Goal: Task Accomplishment & Management: Complete application form

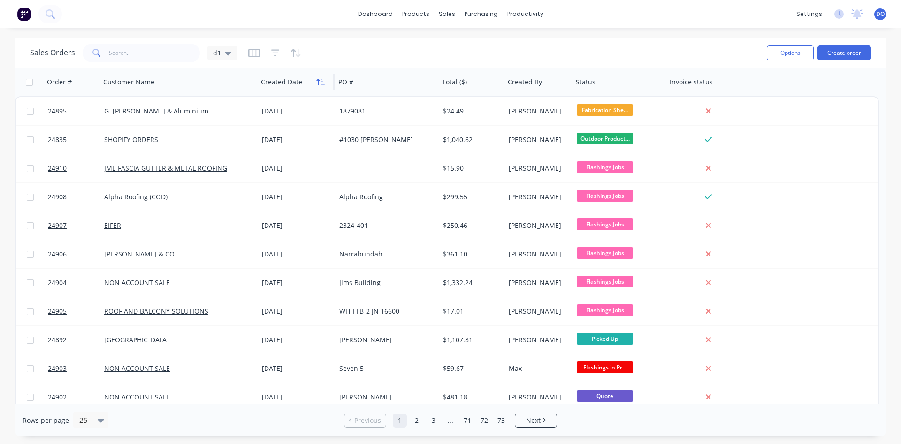
click at [318, 84] on icon "button" at bounding box center [317, 82] width 3 height 7
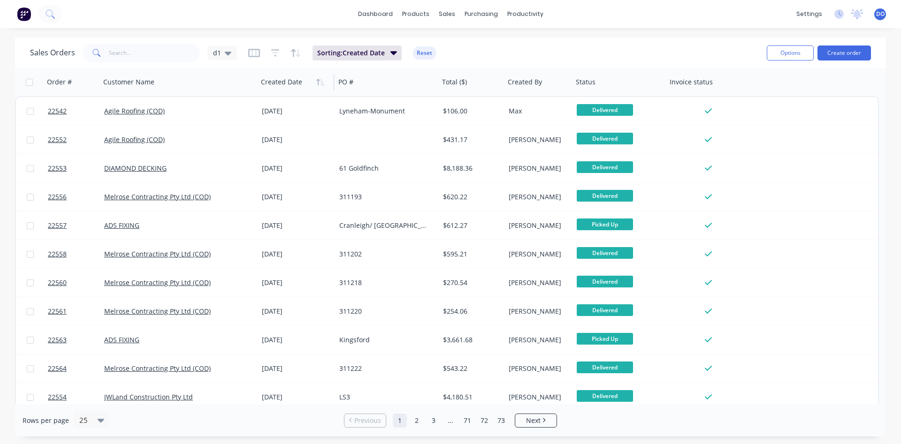
click at [318, 84] on icon "button" at bounding box center [317, 82] width 3 height 7
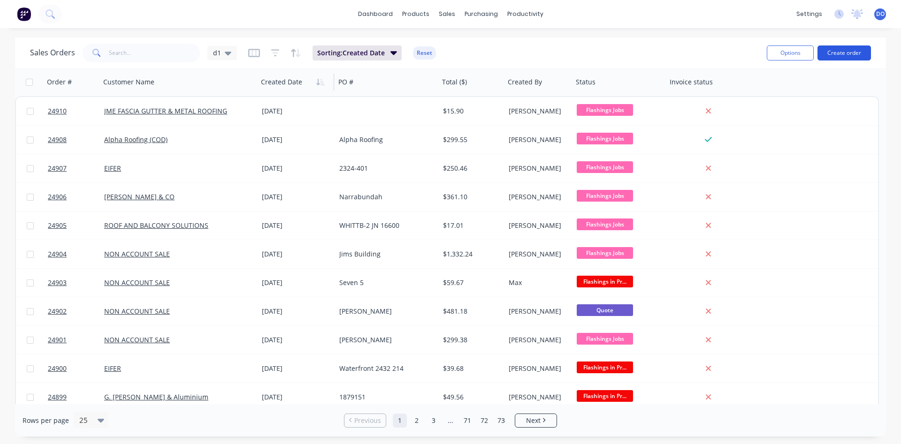
click at [839, 50] on button "Create order" at bounding box center [843, 53] width 53 height 15
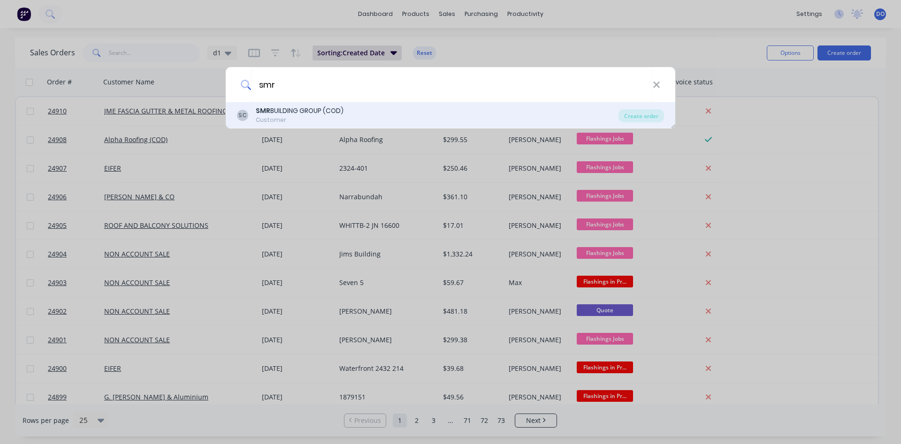
type input "smr"
click at [287, 108] on div "SMR BUILDING GROUP (COD)" at bounding box center [300, 111] width 88 height 10
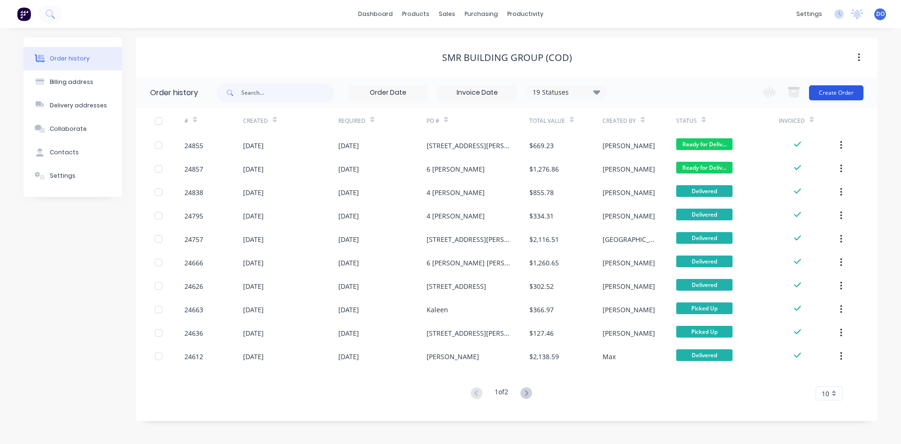
click at [846, 94] on button "Create Order" at bounding box center [836, 92] width 54 height 15
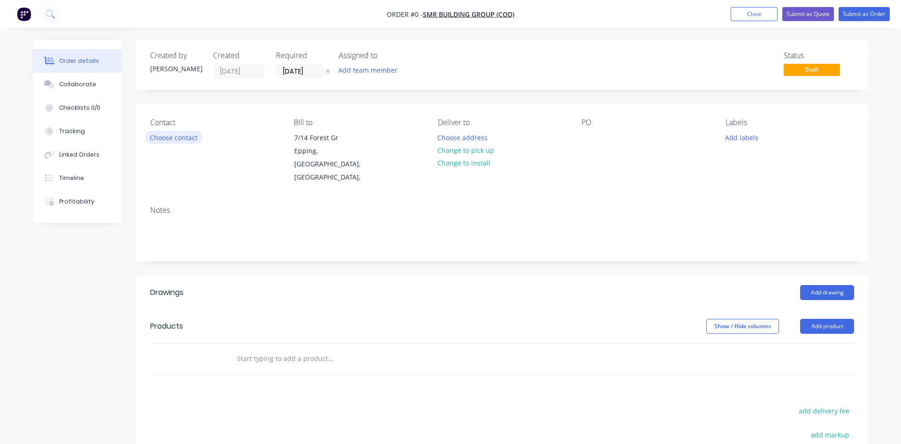
click at [182, 134] on button "Choose contact" at bounding box center [174, 137] width 58 height 13
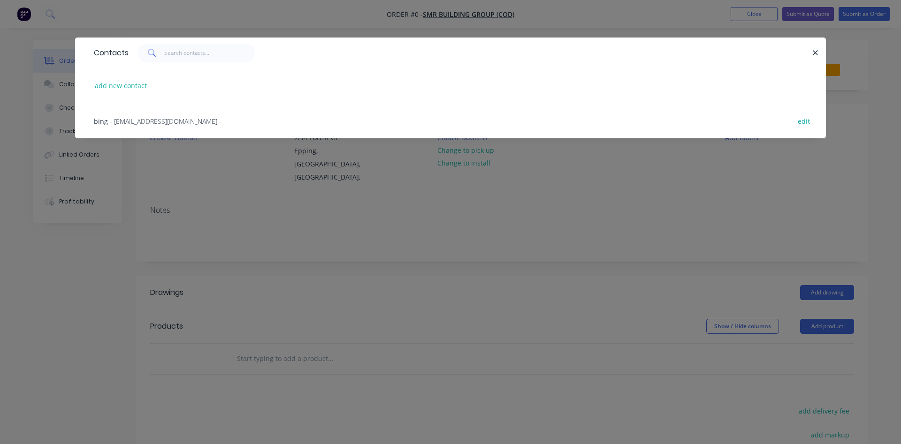
click at [139, 116] on div "bing - [EMAIL_ADDRESS][DOMAIN_NAME] -" at bounding box center [158, 121] width 128 height 10
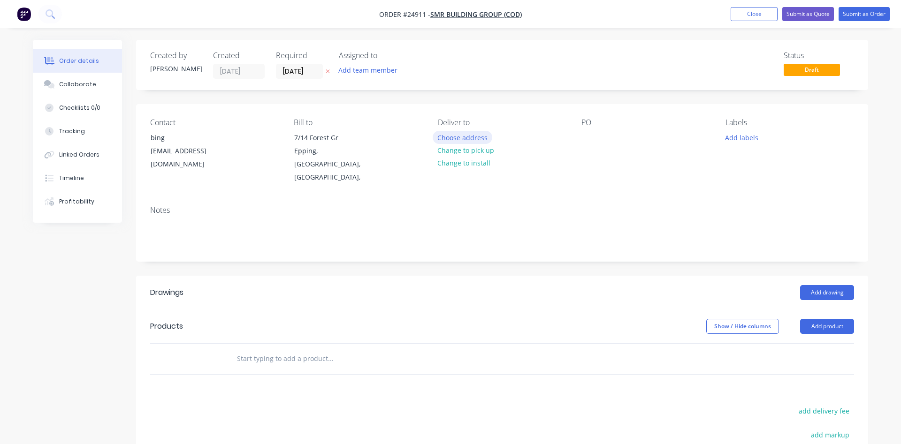
click at [473, 134] on button "Choose address" at bounding box center [463, 137] width 60 height 13
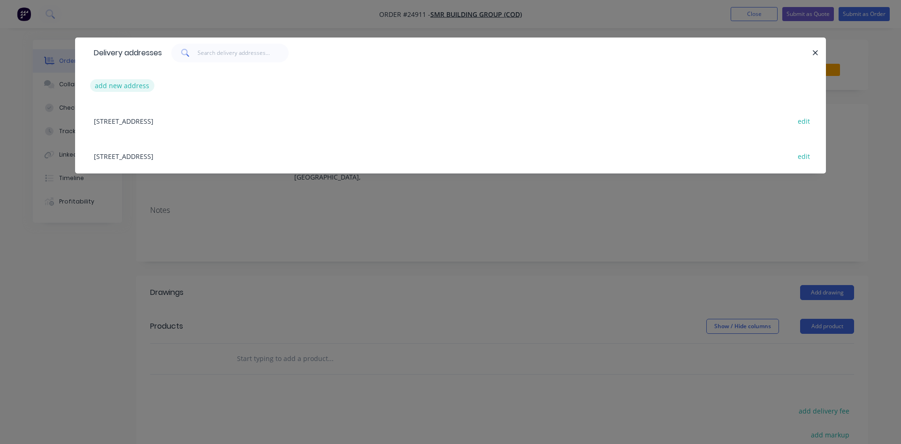
click at [104, 84] on button "add new address" at bounding box center [122, 85] width 64 height 13
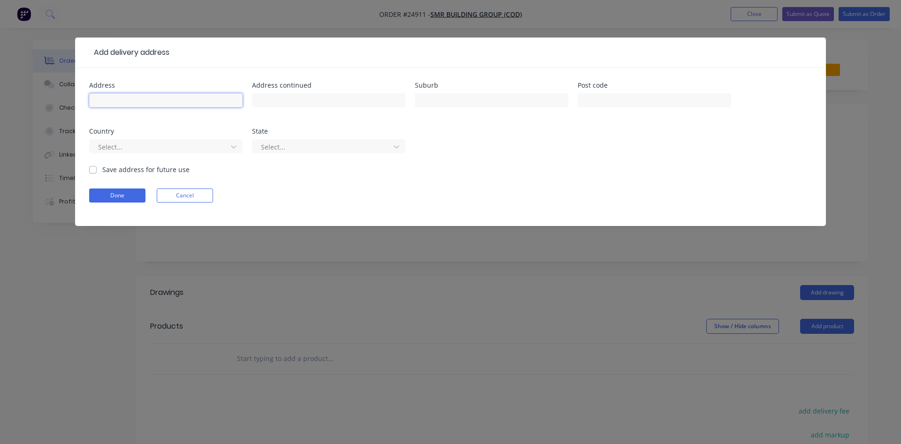
click at [106, 105] on input "text" at bounding box center [165, 100] width 153 height 14
type input "[STREET_ADDRESS][PERSON_NAME]"
type input "[PERSON_NAME]"
click at [113, 194] on button "Done" at bounding box center [117, 196] width 56 height 14
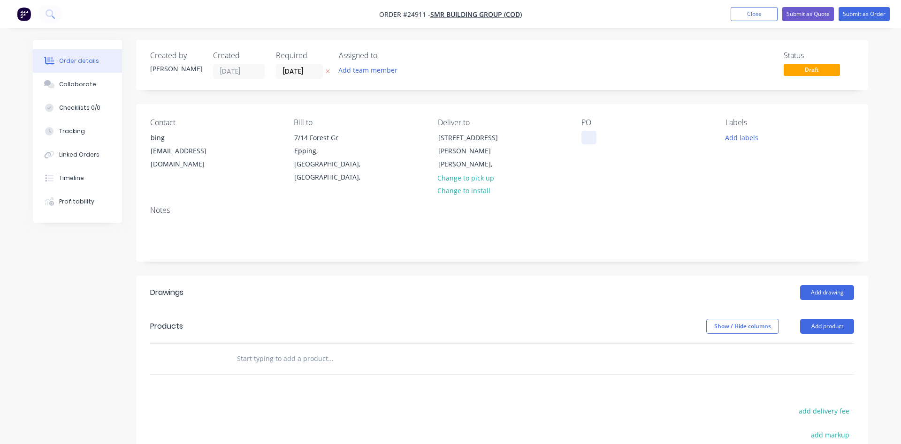
click at [591, 136] on div at bounding box center [588, 138] width 15 height 14
click at [825, 285] on button "Add drawing" at bounding box center [827, 292] width 54 height 15
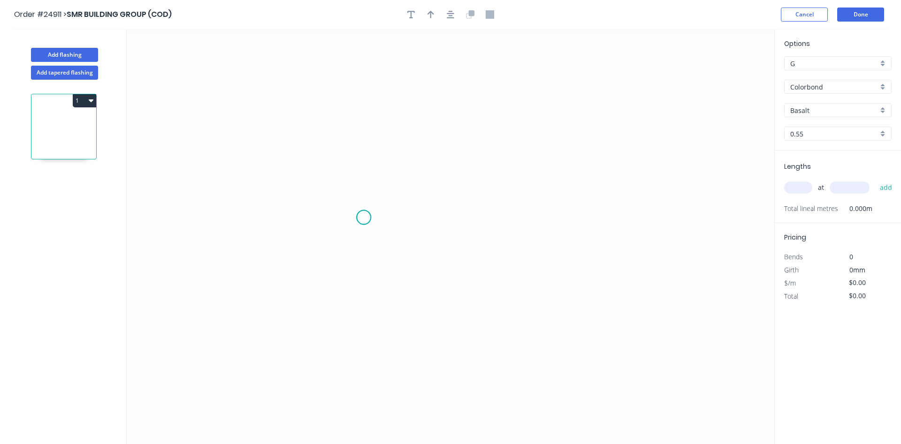
click at [364, 218] on icon "0" at bounding box center [450, 236] width 647 height 415
click at [365, 166] on icon "0" at bounding box center [450, 236] width 647 height 415
click at [312, 166] on icon "0 ?" at bounding box center [450, 236] width 647 height 415
click at [311, 46] on icon "0 ? ?" at bounding box center [450, 236] width 647 height 415
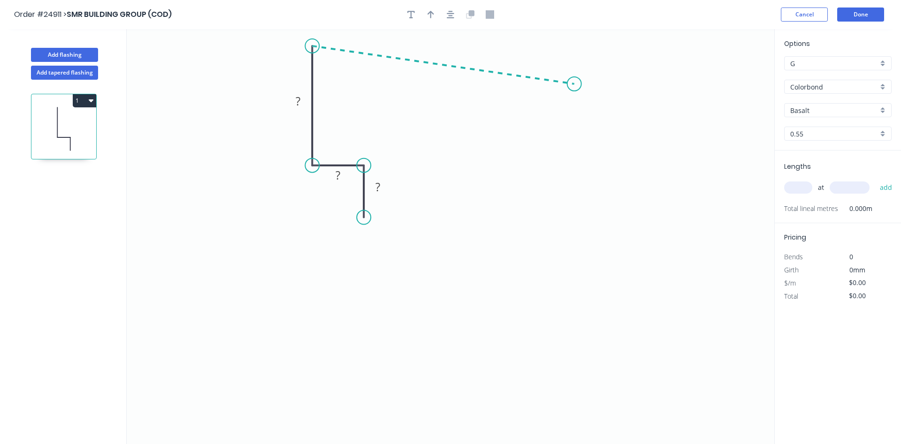
click at [574, 84] on icon "0 ? ? ?" at bounding box center [450, 236] width 647 height 415
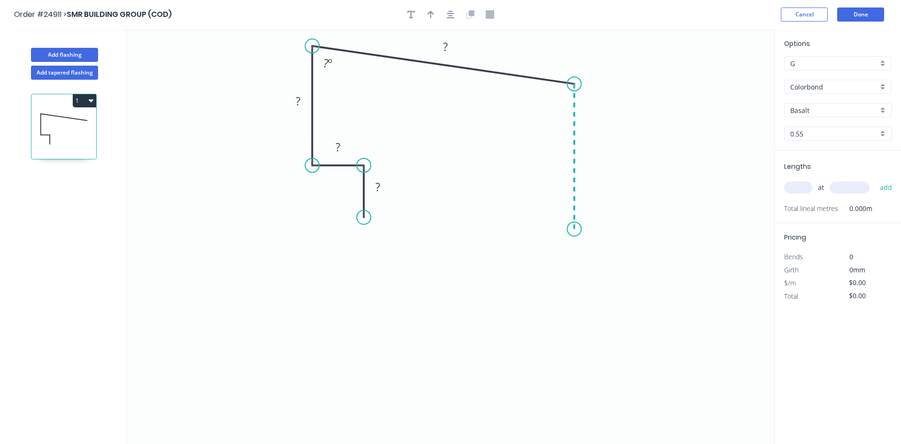
click at [579, 229] on icon "0 ? ? ? ? ? º" at bounding box center [450, 236] width 647 height 415
click at [560, 248] on icon "0 ? ? ? ? ? ? º ? º" at bounding box center [450, 236] width 647 height 415
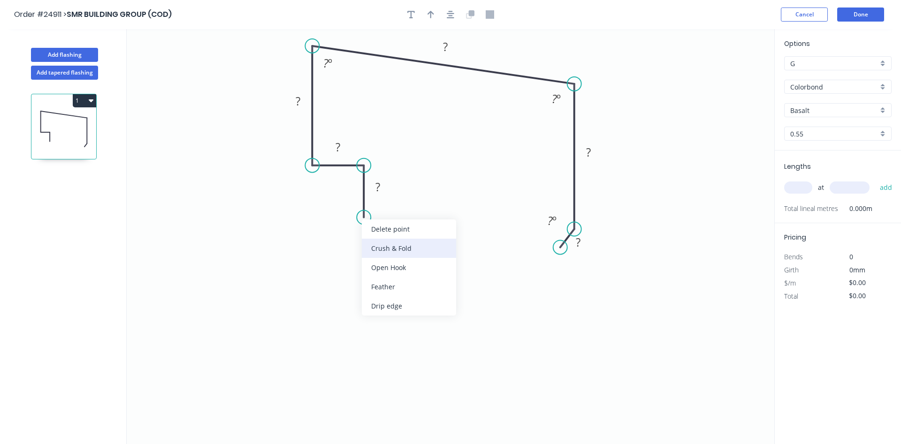
click at [377, 248] on div "Crush & Fold" at bounding box center [409, 248] width 94 height 19
drag, startPoint x: 327, startPoint y: 203, endPoint x: 376, endPoint y: 222, distance: 52.2
click at [376, 222] on rect at bounding box center [392, 220] width 38 height 19
click at [380, 191] on tspan "?" at bounding box center [377, 186] width 5 height 15
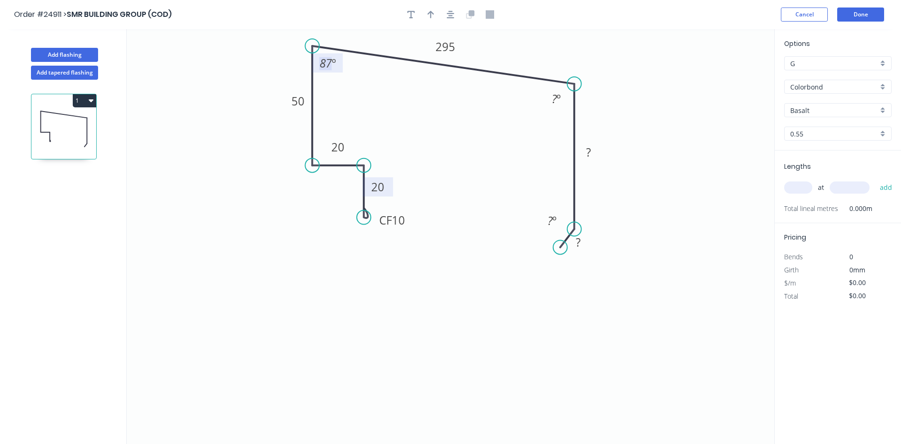
click at [329, 69] on tspan "87" at bounding box center [326, 62] width 13 height 15
click at [591, 260] on div "Hide angle" at bounding box center [619, 260] width 94 height 19
type input "$29.66"
click at [428, 16] on icon "button" at bounding box center [430, 14] width 7 height 8
click at [727, 74] on icon at bounding box center [727, 65] width 8 height 30
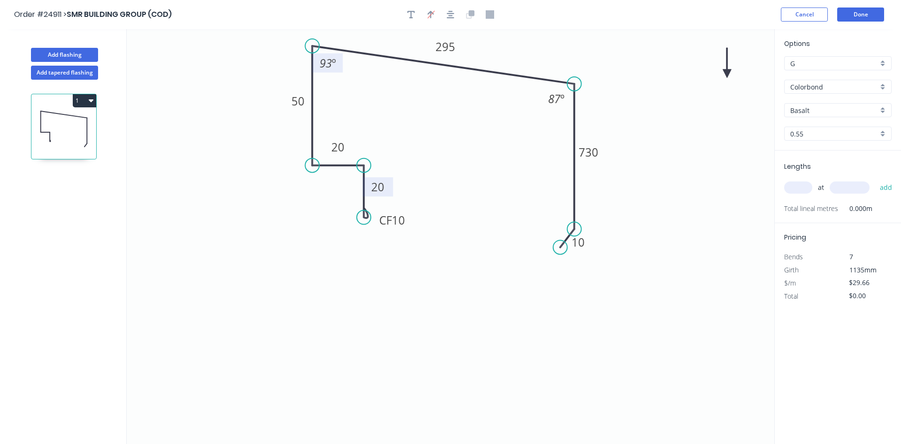
click at [727, 74] on icon at bounding box center [727, 63] width 8 height 30
drag, startPoint x: 728, startPoint y: 72, endPoint x: 561, endPoint y: 66, distance: 166.7
click at [561, 66] on icon at bounding box center [568, 58] width 27 height 27
click at [837, 112] on input "Basalt" at bounding box center [834, 111] width 88 height 10
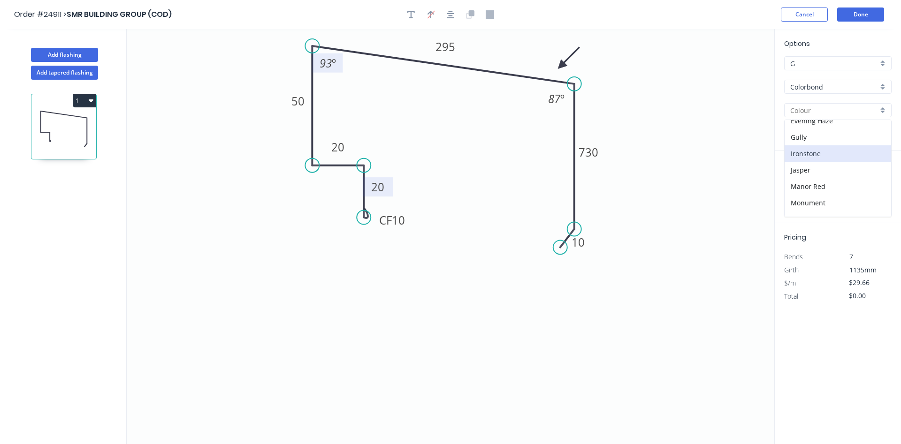
scroll to position [160, 0]
click at [820, 179] on div "Night Sky" at bounding box center [837, 181] width 107 height 16
type input "Night Sky"
click at [801, 194] on input "text" at bounding box center [798, 188] width 28 height 12
type input "1"
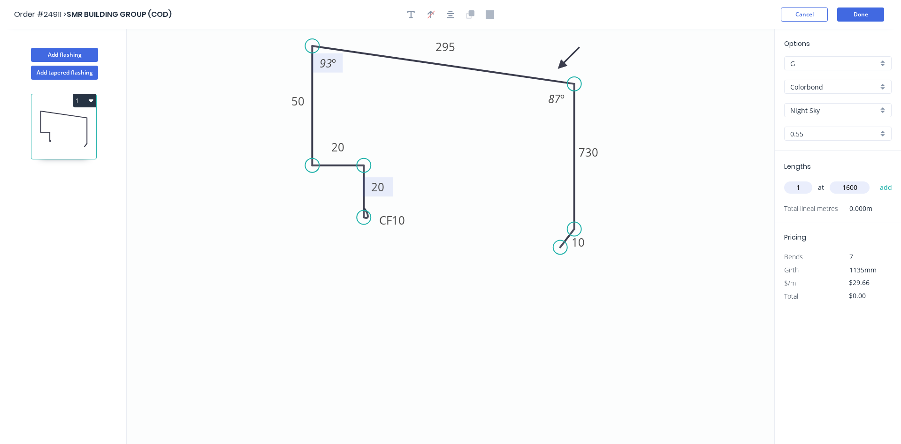
type input "1600"
click at [875, 180] on button "add" at bounding box center [886, 188] width 22 height 16
click at [85, 102] on button "1" at bounding box center [84, 100] width 23 height 13
click at [61, 119] on div "Duplicate" at bounding box center [51, 124] width 72 height 14
type input "$0.00"
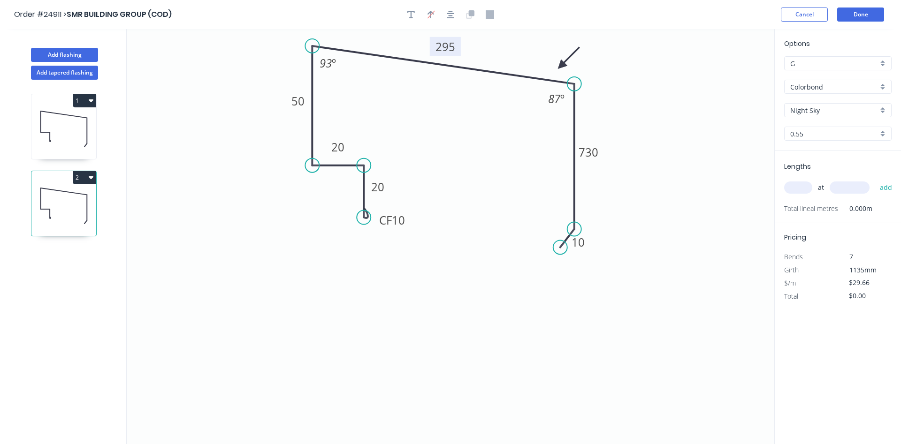
click at [457, 46] on rect at bounding box center [445, 46] width 31 height 19
click at [452, 46] on tspan "295" at bounding box center [446, 46] width 20 height 15
click at [482, 162] on icon "0 CF 10 20 20 50 350 40 10 93 º 87 º" at bounding box center [450, 236] width 647 height 415
type input "$17.35"
click at [802, 191] on input "text" at bounding box center [798, 188] width 28 height 12
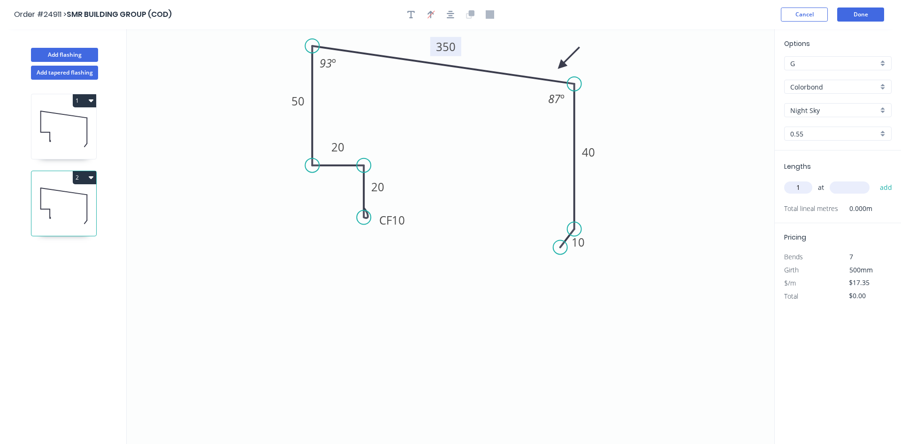
type input "1"
type input "2500"
click at [875, 180] on button "add" at bounding box center [886, 188] width 22 height 16
click at [91, 177] on icon "button" at bounding box center [91, 177] width 5 height 3
click at [577, 197] on icon "0 CF 10 20 20 50 350 40 10 93 º 87 º" at bounding box center [450, 236] width 647 height 415
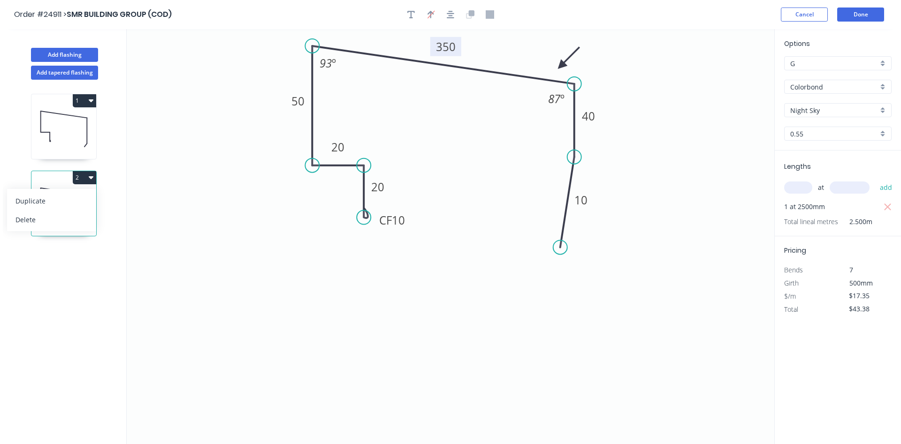
drag, startPoint x: 576, startPoint y: 227, endPoint x: 576, endPoint y: 157, distance: 69.9
click at [576, 157] on circle at bounding box center [574, 157] width 14 height 14
drag, startPoint x: 562, startPoint y: 249, endPoint x: 564, endPoint y: 176, distance: 72.3
click at [564, 176] on circle at bounding box center [564, 176] width 14 height 14
click at [51, 199] on div "Duplicate" at bounding box center [51, 201] width 72 height 14
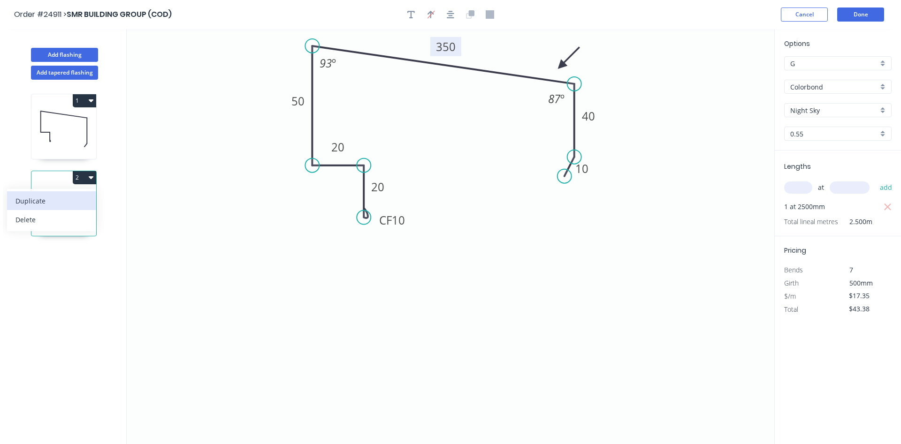
type input "$0.00"
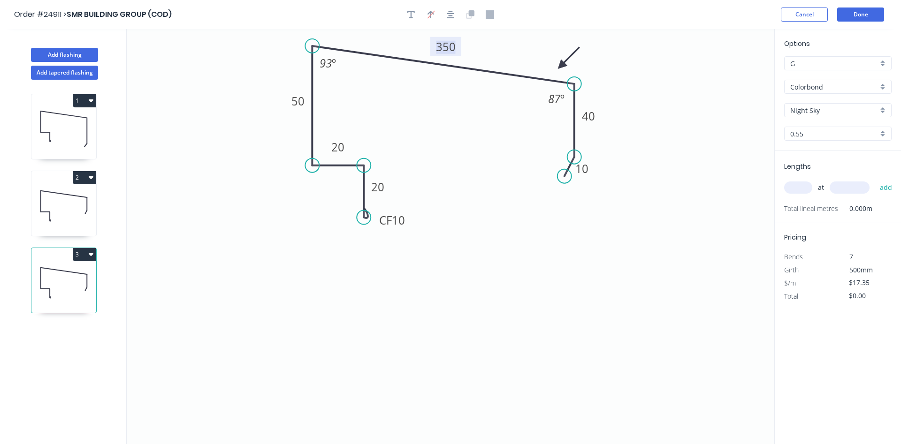
click at [443, 41] on tspan "350" at bounding box center [446, 46] width 20 height 15
click at [798, 192] on input "text" at bounding box center [798, 188] width 28 height 12
type input "1"
type input "3500"
click at [875, 180] on button "add" at bounding box center [886, 188] width 22 height 16
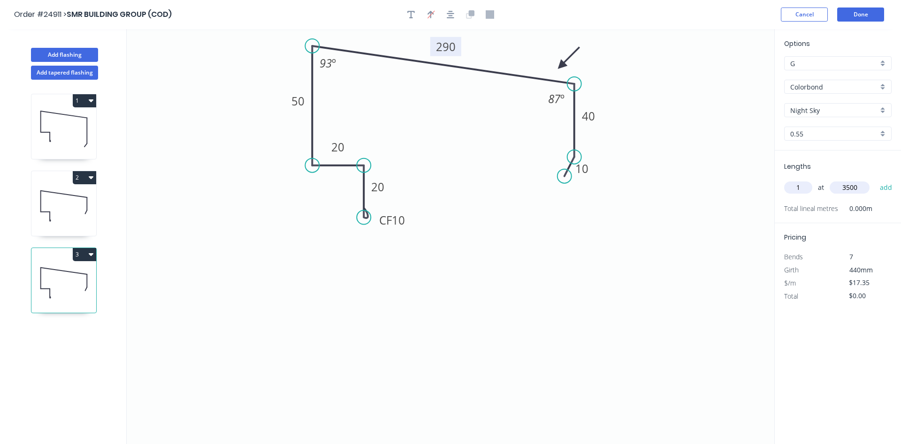
type input "$60.73"
click at [87, 56] on button "Add flashing" at bounding box center [64, 55] width 67 height 14
type input "$0.00"
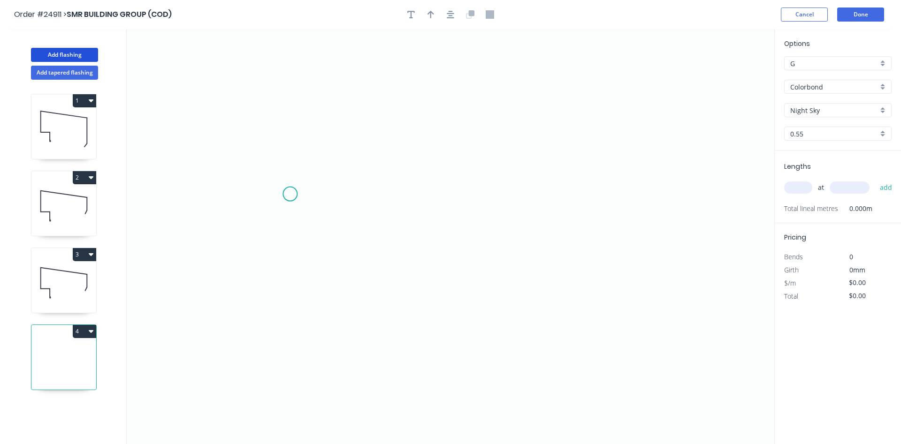
click at [290, 194] on icon "0" at bounding box center [450, 236] width 647 height 415
click at [369, 193] on icon "0" at bounding box center [450, 236] width 647 height 415
click at [369, 151] on icon "0 ?" at bounding box center [450, 236] width 647 height 415
click at [528, 102] on icon "0 ? ?" at bounding box center [450, 236] width 647 height 415
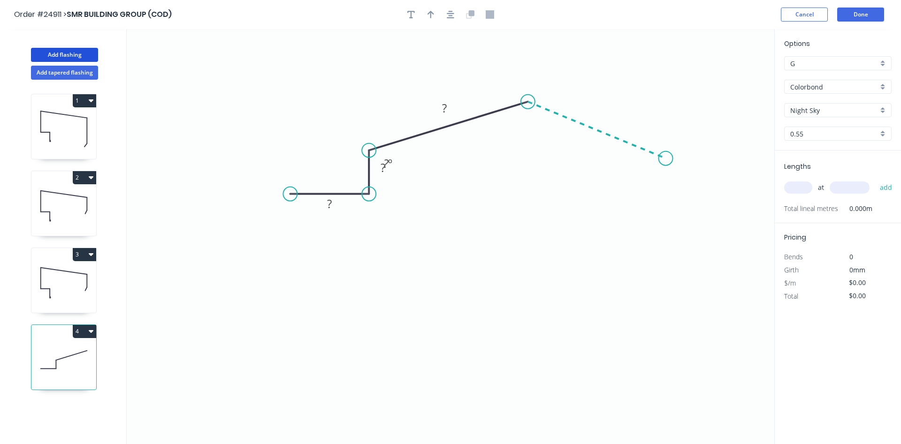
click at [666, 159] on icon "0 ? ? ? ? º" at bounding box center [450, 236] width 647 height 415
click at [664, 201] on icon "0 ? ? ? ? ? º ? º" at bounding box center [450, 236] width 647 height 415
click at [734, 204] on icon "0 ? ? ? ? ? ? º ? º ? º" at bounding box center [450, 236] width 647 height 415
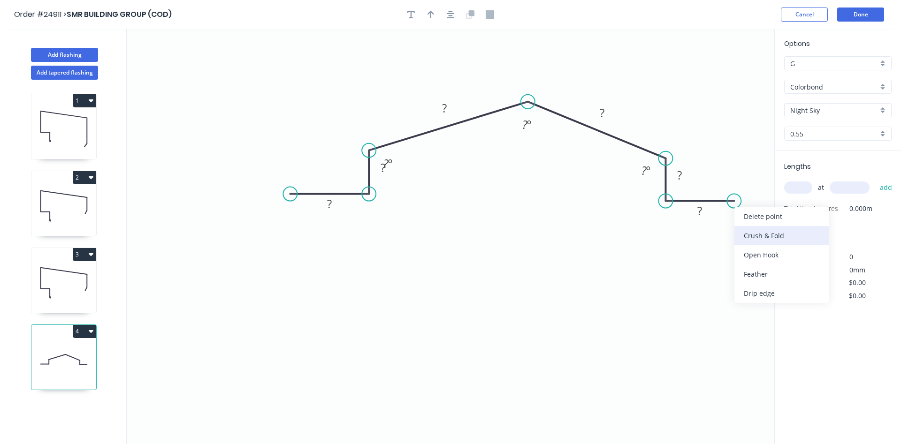
click at [754, 240] on div "Crush & Fold" at bounding box center [781, 235] width 94 height 19
click at [748, 230] on div "Flip bend" at bounding box center [782, 233] width 94 height 19
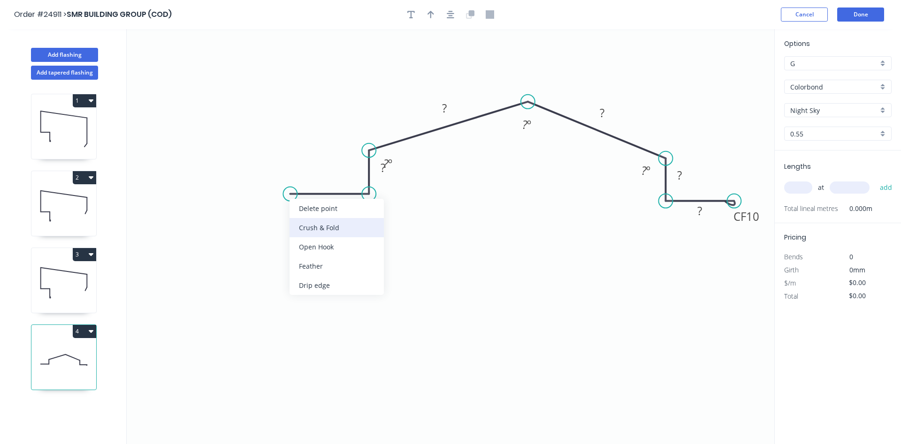
click at [315, 231] on div "Crush & Fold" at bounding box center [336, 227] width 94 height 19
click at [285, 193] on circle at bounding box center [285, 194] width 14 height 14
drag, startPoint x: 285, startPoint y: 193, endPoint x: 313, endPoint y: 198, distance: 28.2
click at [302, 196] on circle at bounding box center [302, 194] width 14 height 14
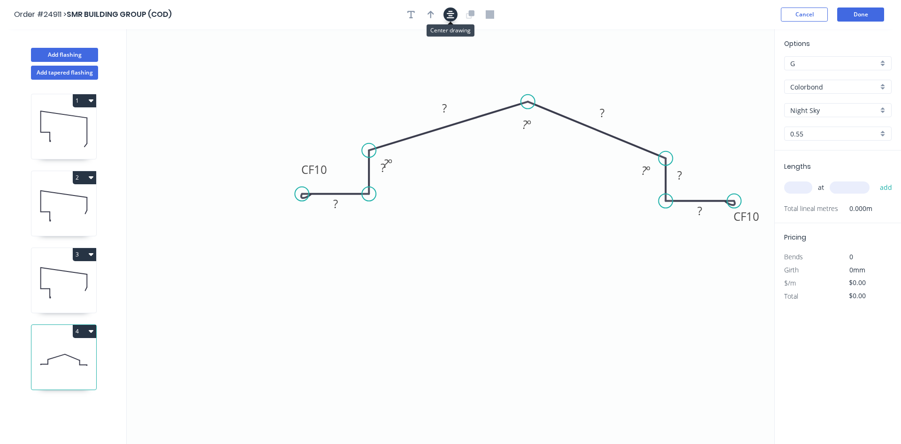
click at [450, 14] on icon "button" at bounding box center [451, 14] width 8 height 8
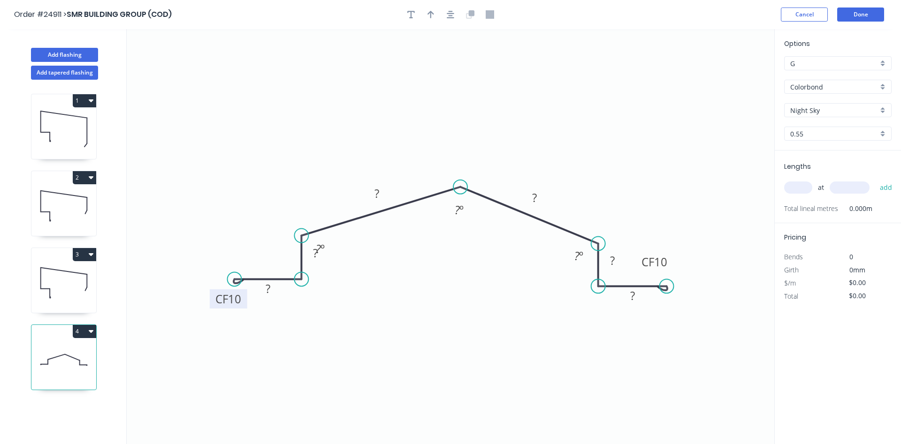
drag, startPoint x: 261, startPoint y: 250, endPoint x: 244, endPoint y: 290, distance: 44.2
click at [244, 293] on rect at bounding box center [229, 298] width 38 height 19
drag, startPoint x: 670, startPoint y: 259, endPoint x: 689, endPoint y: 302, distance: 47.1
click at [689, 302] on rect at bounding box center [673, 305] width 38 height 19
click at [268, 300] on icon "0 CF 10 ? ? ? ? ? CF 10 ? ? º ? º ? º" at bounding box center [450, 236] width 647 height 415
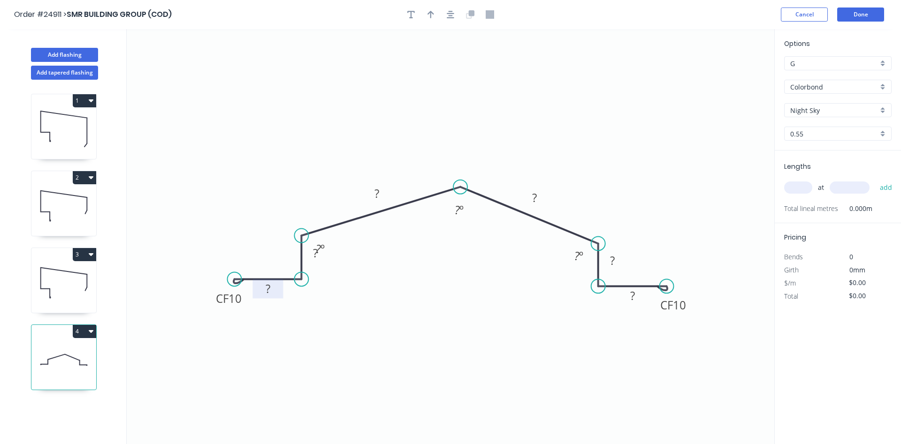
click at [269, 293] on tspan "?" at bounding box center [268, 288] width 5 height 15
drag, startPoint x: 317, startPoint y: 262, endPoint x: 283, endPoint y: 269, distance: 34.1
click at [283, 269] on rect at bounding box center [282, 260] width 30 height 19
click at [374, 197] on tspan "?" at bounding box center [376, 193] width 5 height 15
click at [429, 13] on icon "button" at bounding box center [430, 15] width 7 height 8
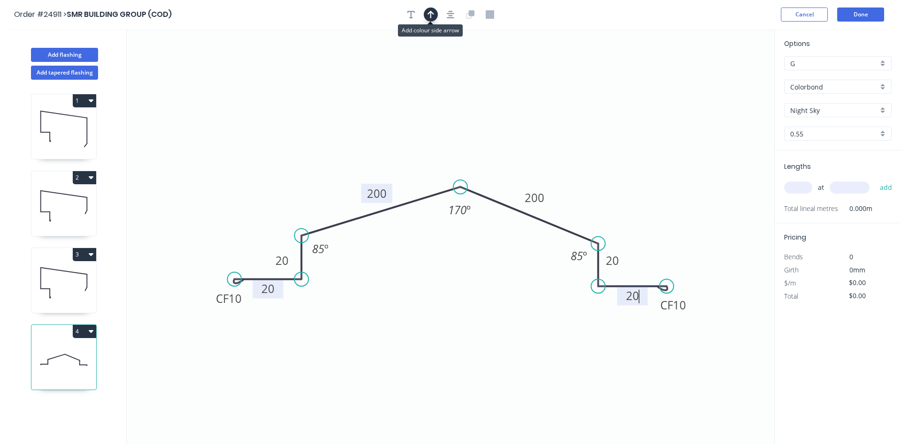
type input "$18.49"
click at [727, 77] on icon at bounding box center [727, 65] width 8 height 30
drag, startPoint x: 728, startPoint y: 73, endPoint x: 491, endPoint y: 182, distance: 260.7
click at [519, 172] on icon at bounding box center [532, 158] width 27 height 27
click at [807, 190] on input "text" at bounding box center [798, 188] width 28 height 12
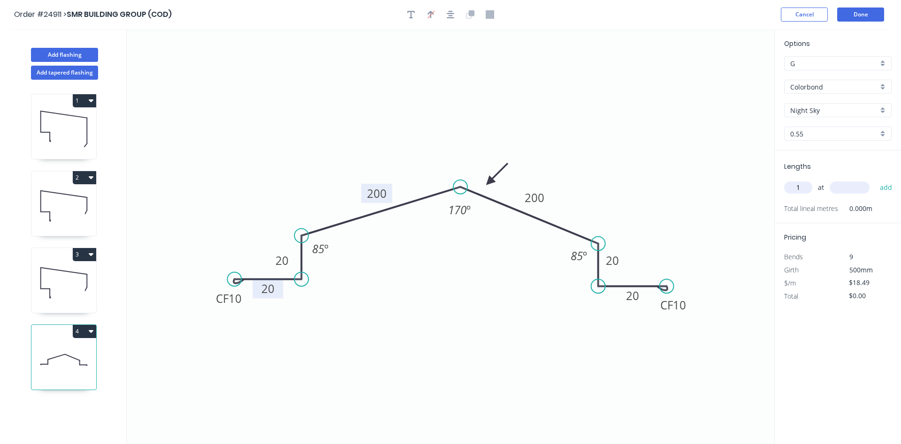
type input "1"
type input "3300"
click at [875, 180] on button "add" at bounding box center [886, 188] width 22 height 16
type input "$61.02"
click at [851, 15] on button "Done" at bounding box center [860, 15] width 47 height 14
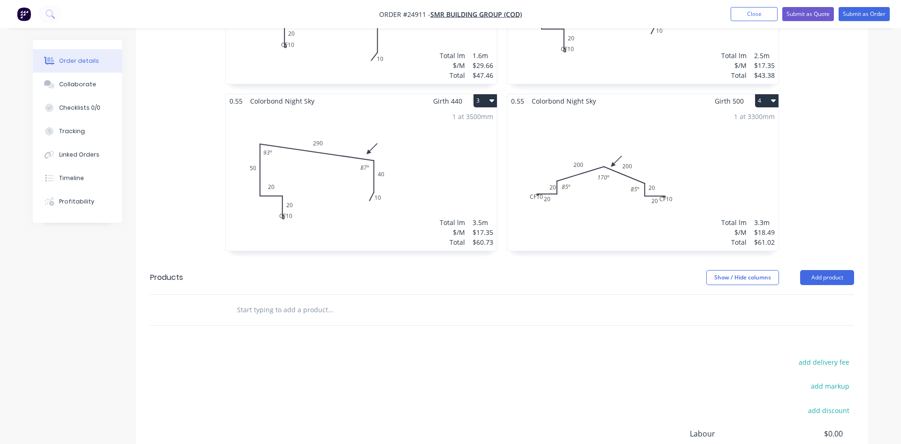
scroll to position [491, 0]
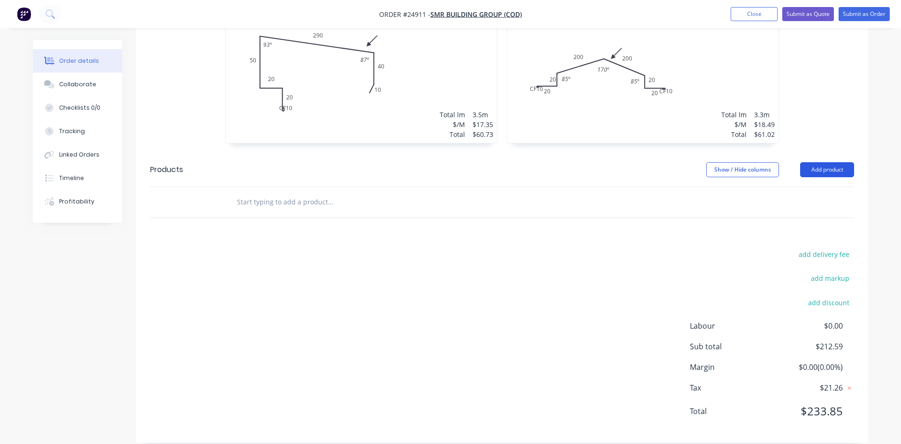
click at [829, 162] on button "Add product" at bounding box center [827, 169] width 54 height 15
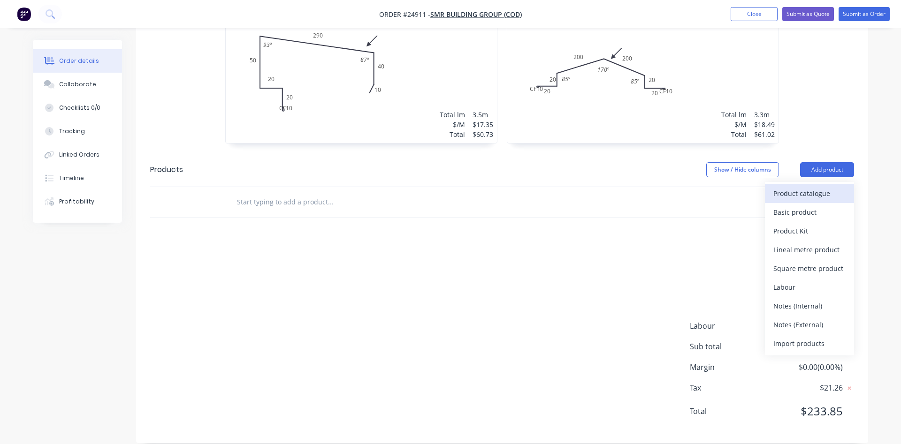
click at [803, 187] on div "Product catalogue" at bounding box center [809, 194] width 72 height 14
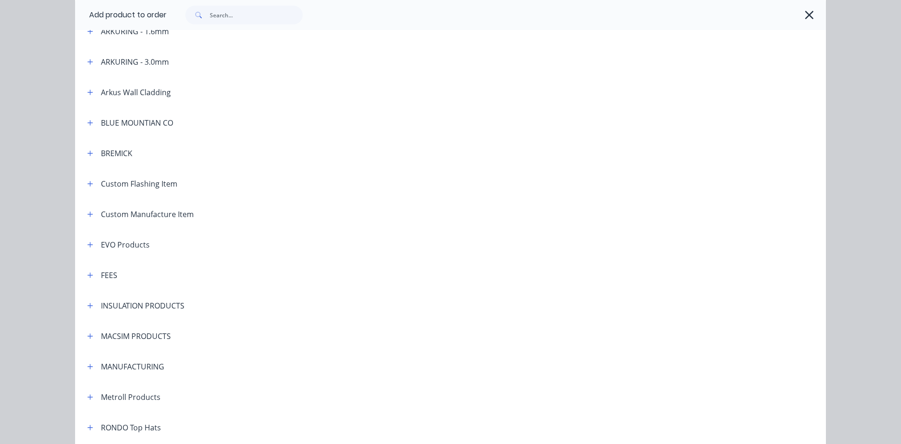
scroll to position [428, 0]
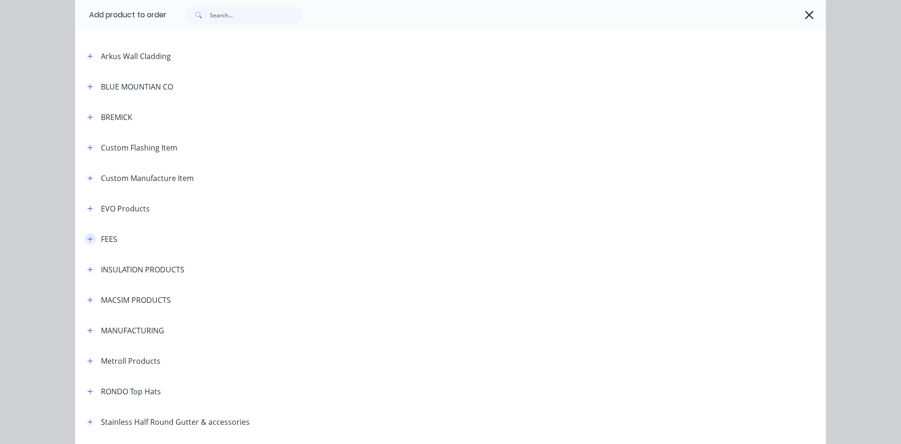
click at [94, 239] on button "button" at bounding box center [90, 239] width 12 height 12
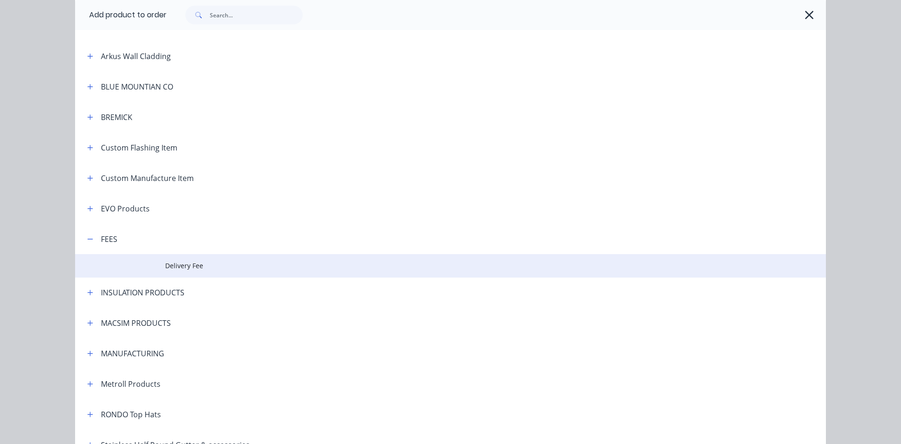
click at [175, 261] on td "Delivery Fee" at bounding box center [495, 265] width 661 height 23
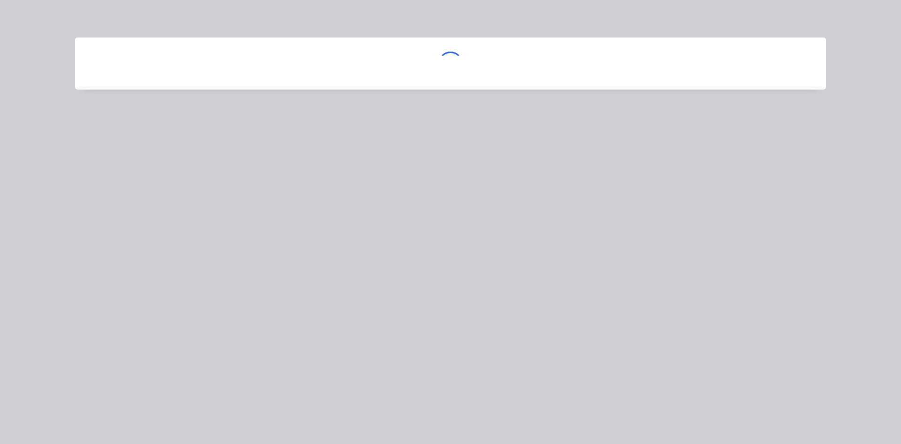
scroll to position [0, 0]
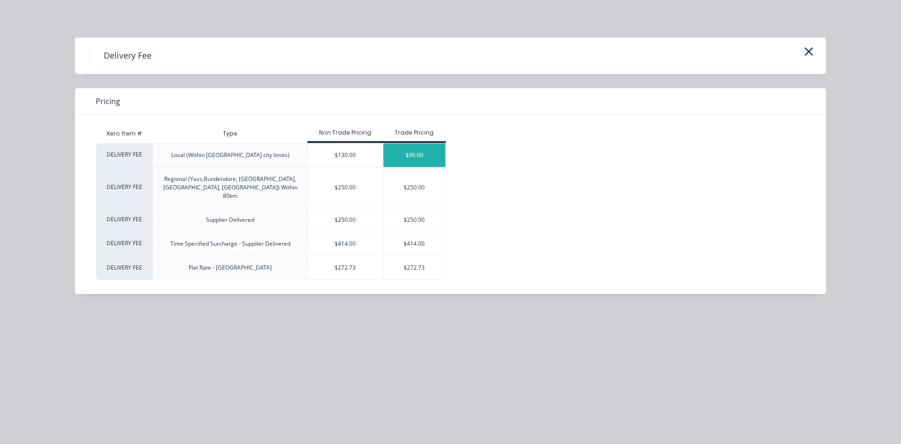
click at [412, 162] on div "$90.00" at bounding box center [414, 155] width 62 height 23
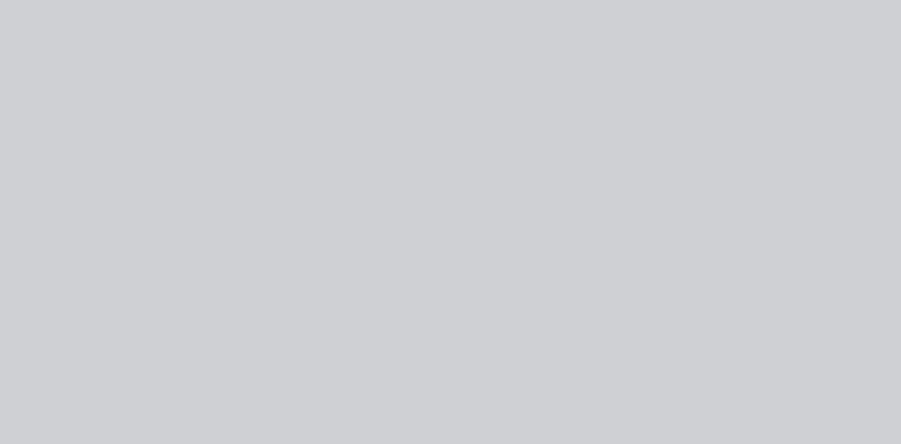
type input "$90.00"
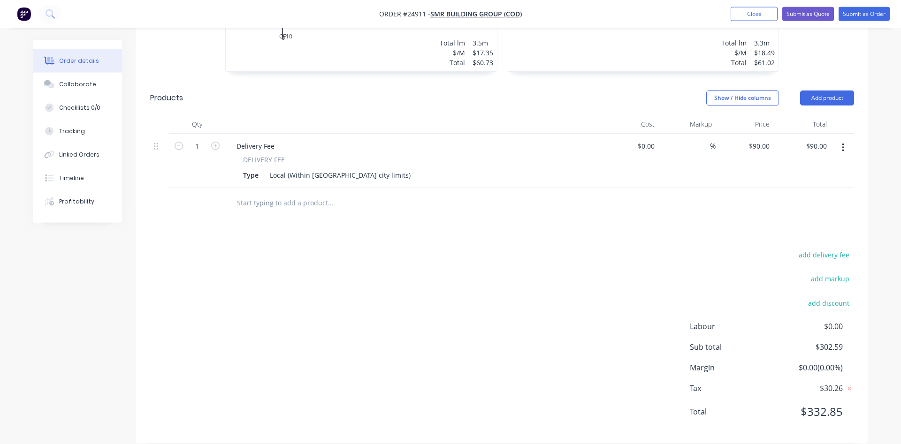
scroll to position [563, 0]
click at [858, 15] on button "Submit as Order" at bounding box center [863, 14] width 51 height 14
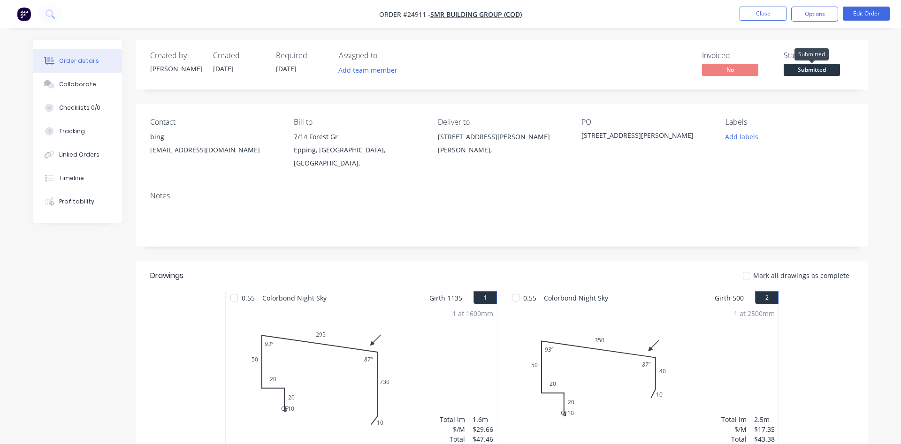
click at [796, 71] on span "Submitted" at bounding box center [812, 70] width 56 height 12
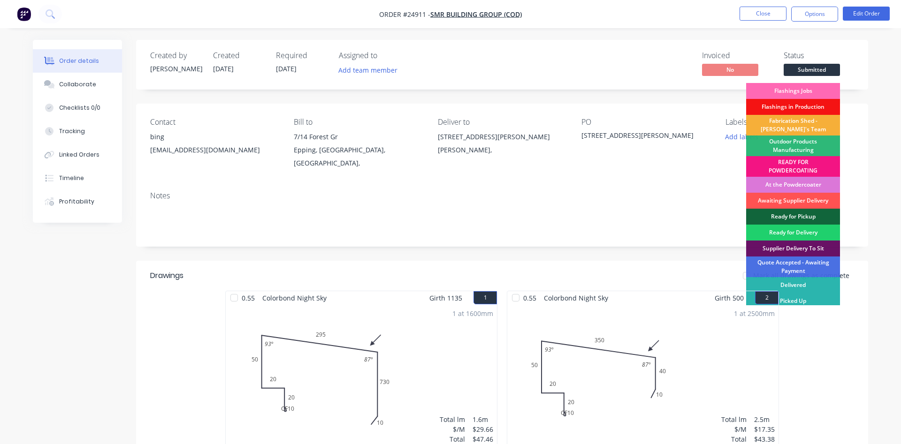
click at [798, 90] on div "Flashings Jobs" at bounding box center [793, 91] width 94 height 16
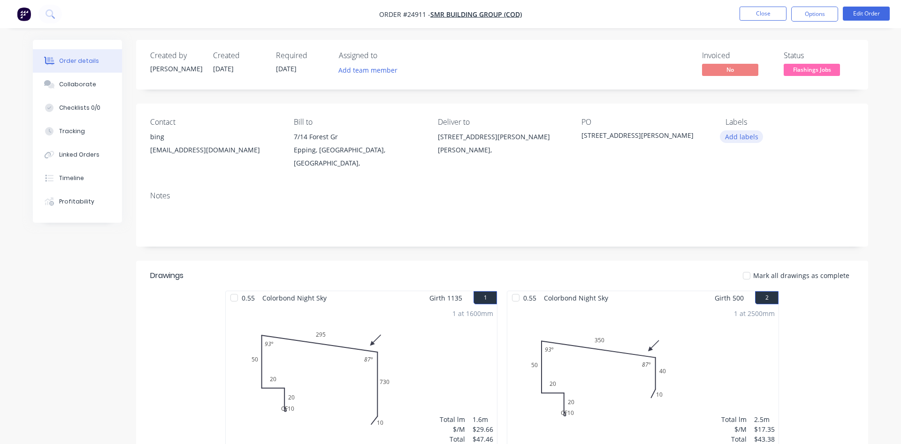
click at [731, 135] on button "Add labels" at bounding box center [741, 136] width 43 height 13
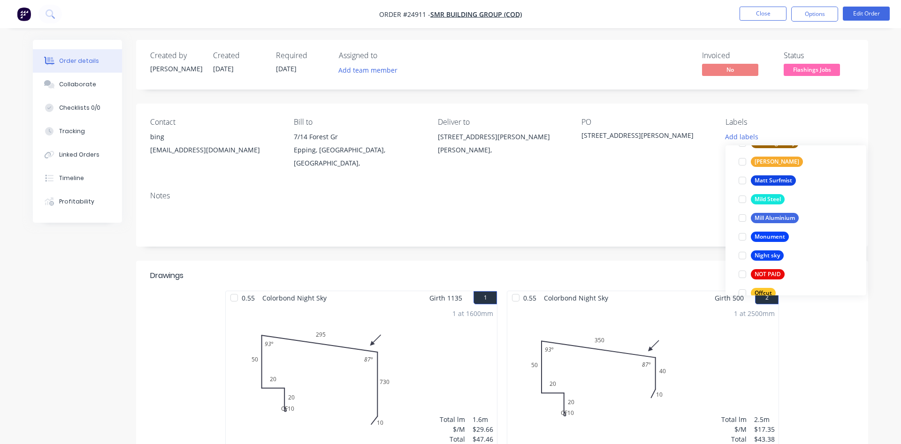
scroll to position [1284, 0]
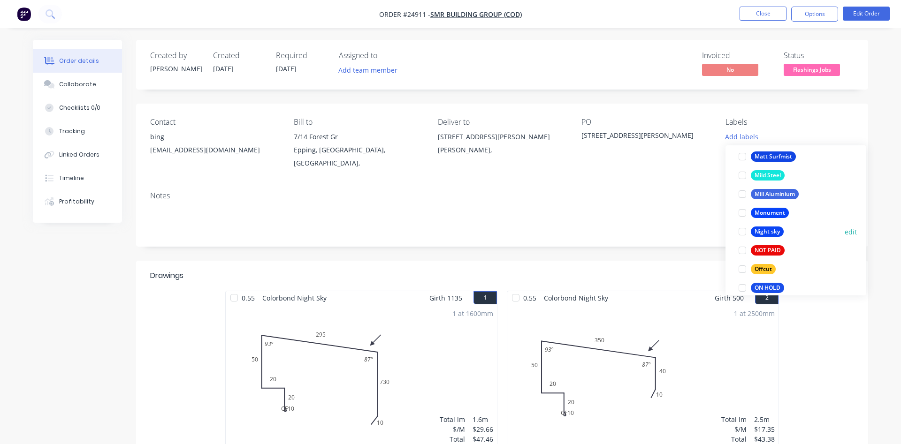
click at [742, 233] on div at bounding box center [742, 231] width 19 height 19
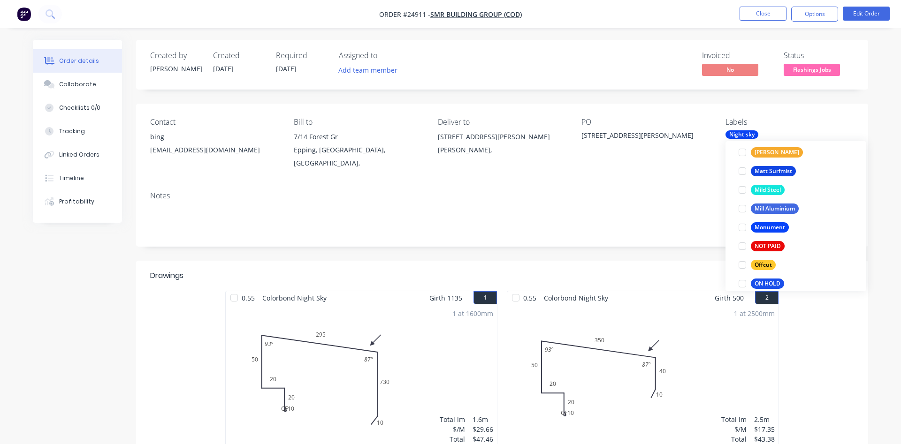
scroll to position [0, 0]
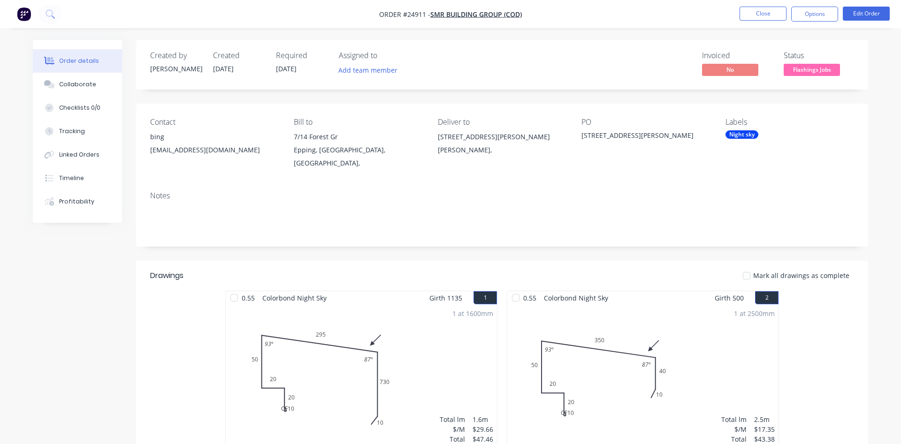
click at [659, 191] on div "Notes" at bounding box center [502, 195] width 704 height 9
drag, startPoint x: 807, startPoint y: 13, endPoint x: 813, endPoint y: 18, distance: 7.3
click at [813, 17] on button "Options" at bounding box center [814, 14] width 47 height 15
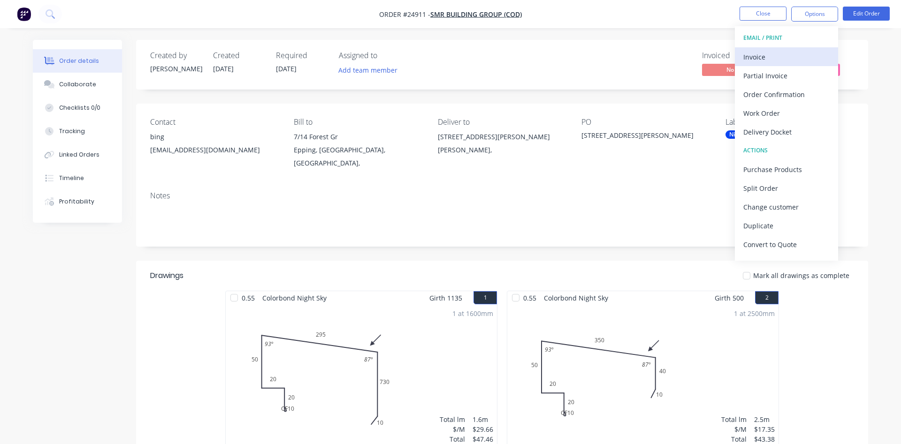
click at [761, 62] on div "Invoice" at bounding box center [786, 57] width 86 height 14
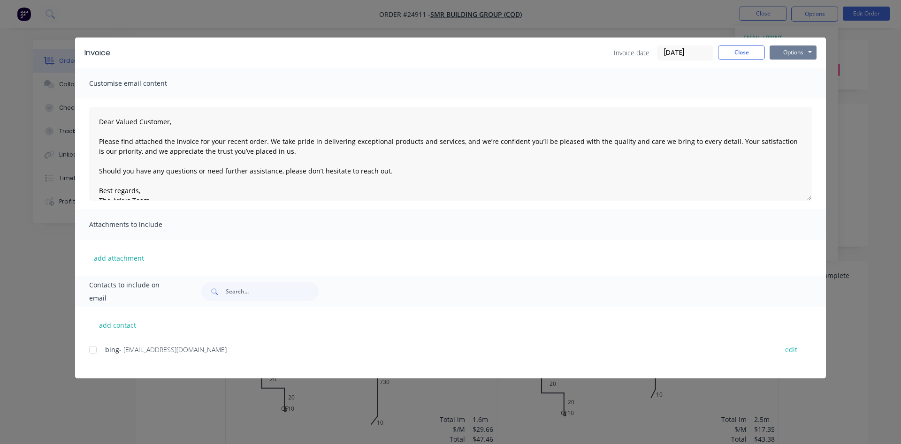
click at [785, 53] on button "Options" at bounding box center [792, 53] width 47 height 14
click at [782, 86] on button "Print" at bounding box center [799, 84] width 60 height 15
click at [744, 58] on button "Close" at bounding box center [741, 53] width 47 height 14
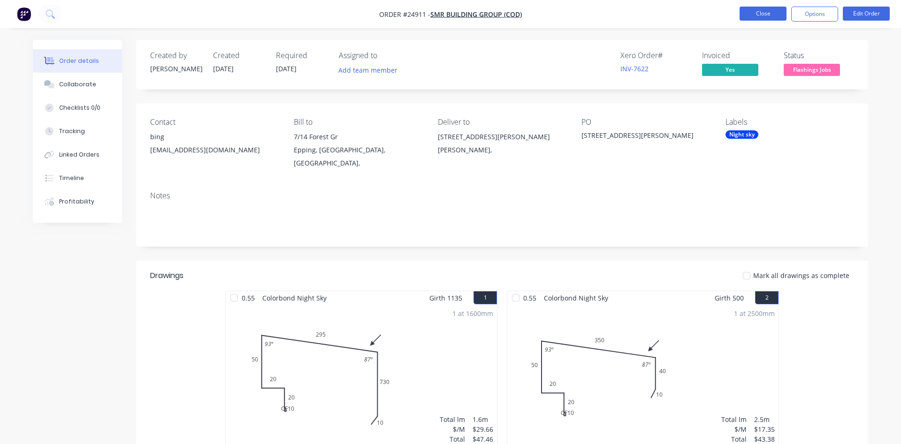
click at [766, 15] on button "Close" at bounding box center [762, 14] width 47 height 14
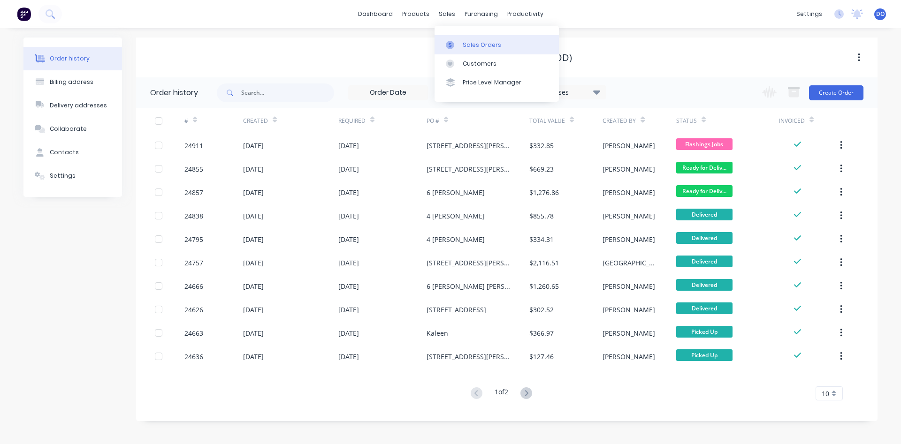
click at [465, 45] on div "Sales Orders" at bounding box center [482, 45] width 38 height 8
